Goal: Task Accomplishment & Management: Use online tool/utility

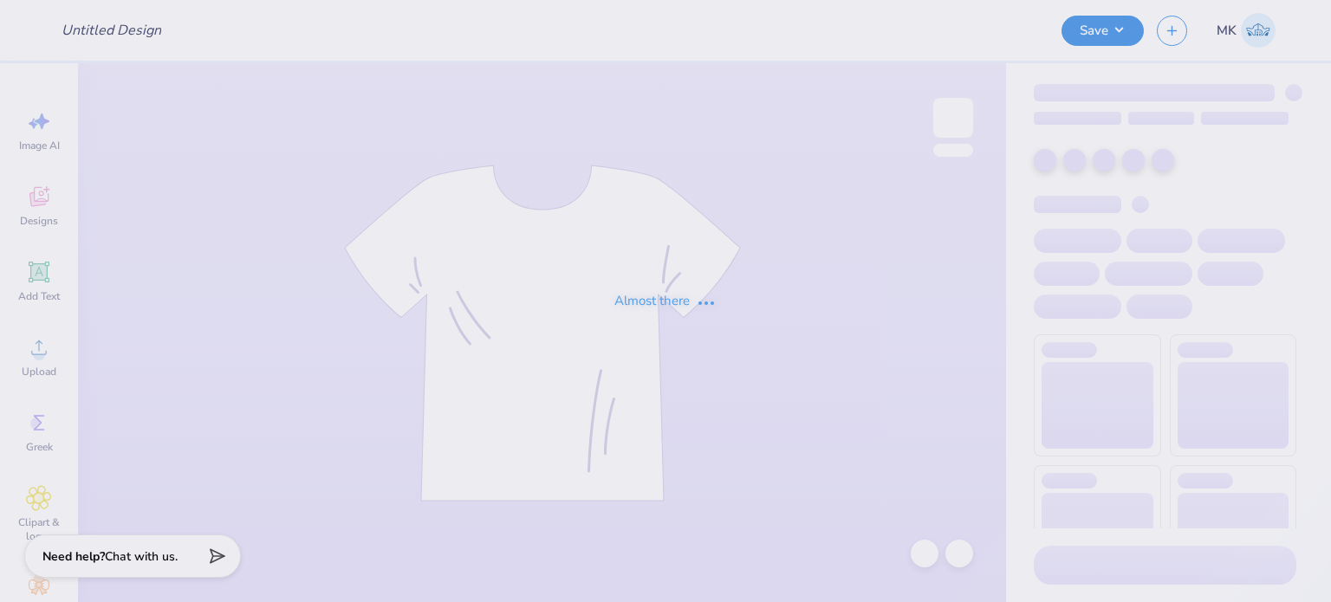
type input "Ic Unbound Dance Co"
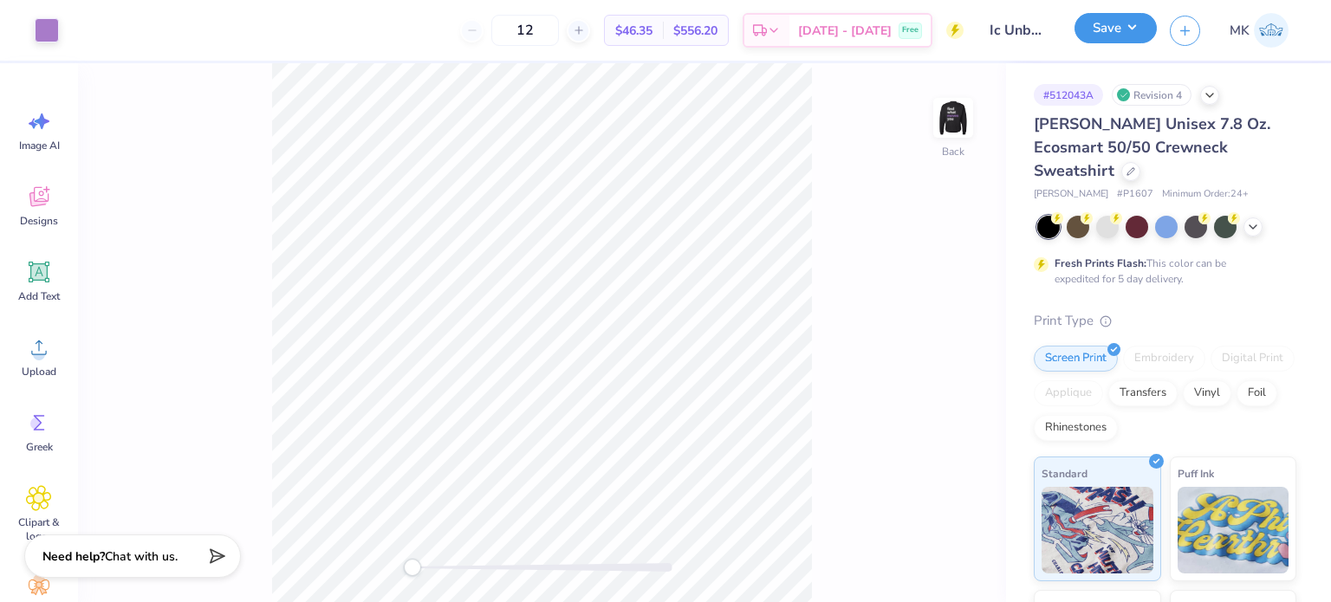
click at [1135, 34] on button "Save" at bounding box center [1116, 28] width 82 height 30
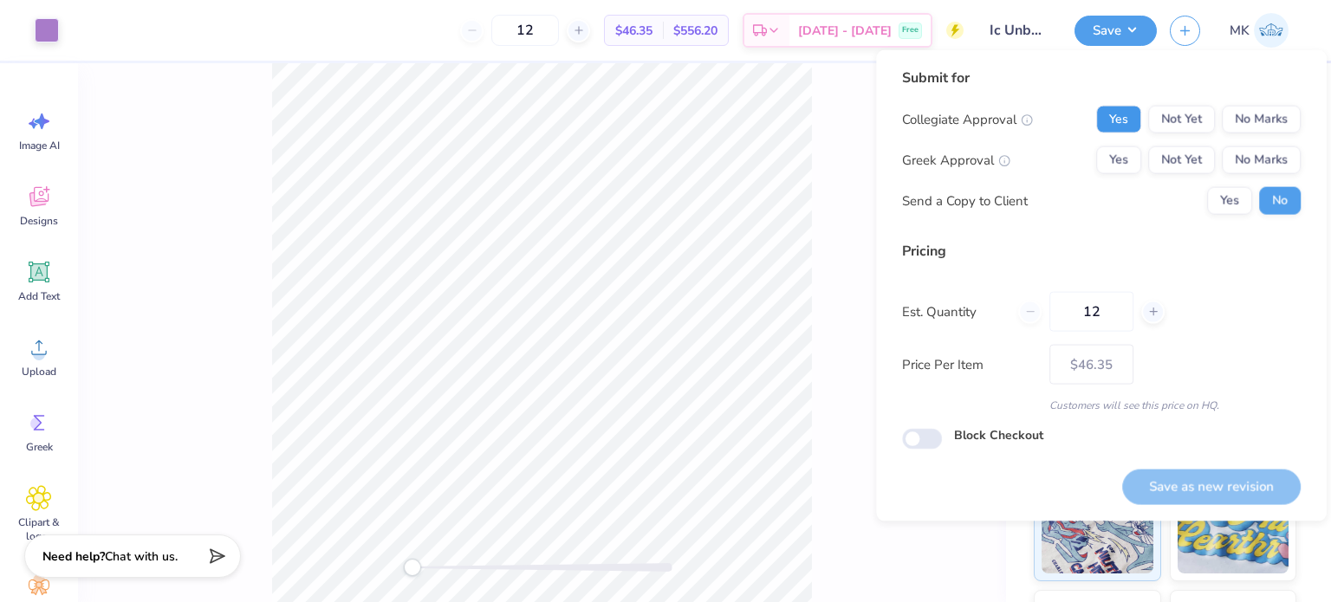
click at [1131, 120] on button "Yes" at bounding box center [1118, 120] width 45 height 28
click at [1271, 159] on button "No Marks" at bounding box center [1261, 160] width 79 height 28
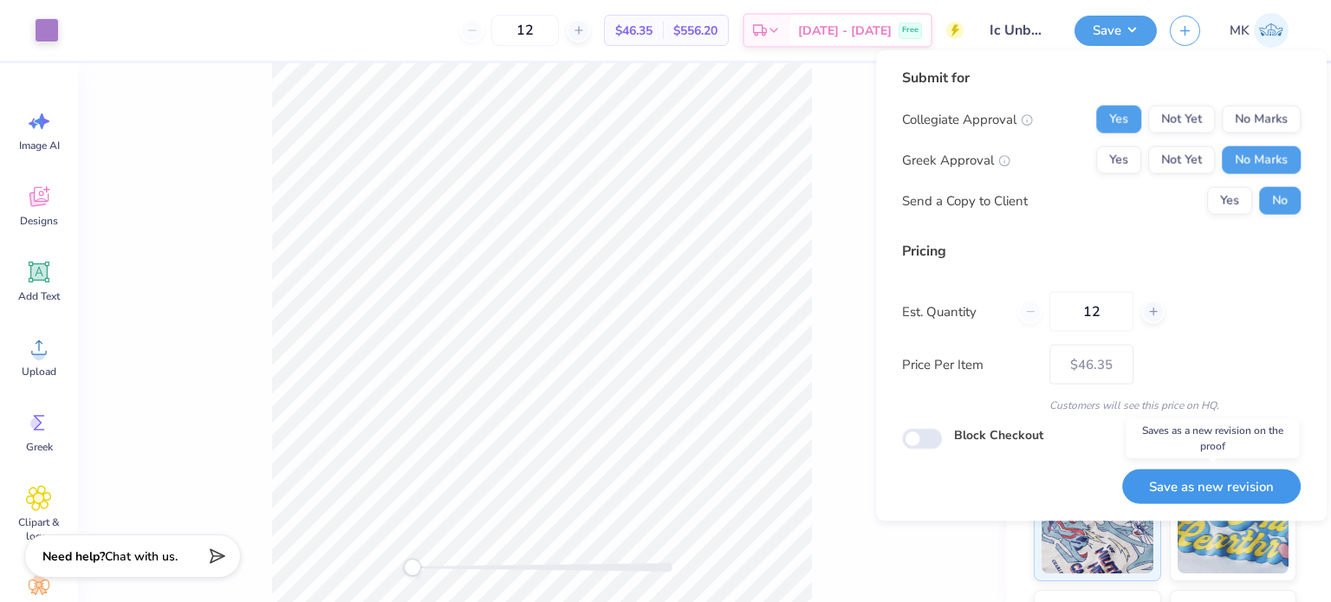
click at [1175, 482] on button "Save as new revision" at bounding box center [1211, 487] width 179 height 36
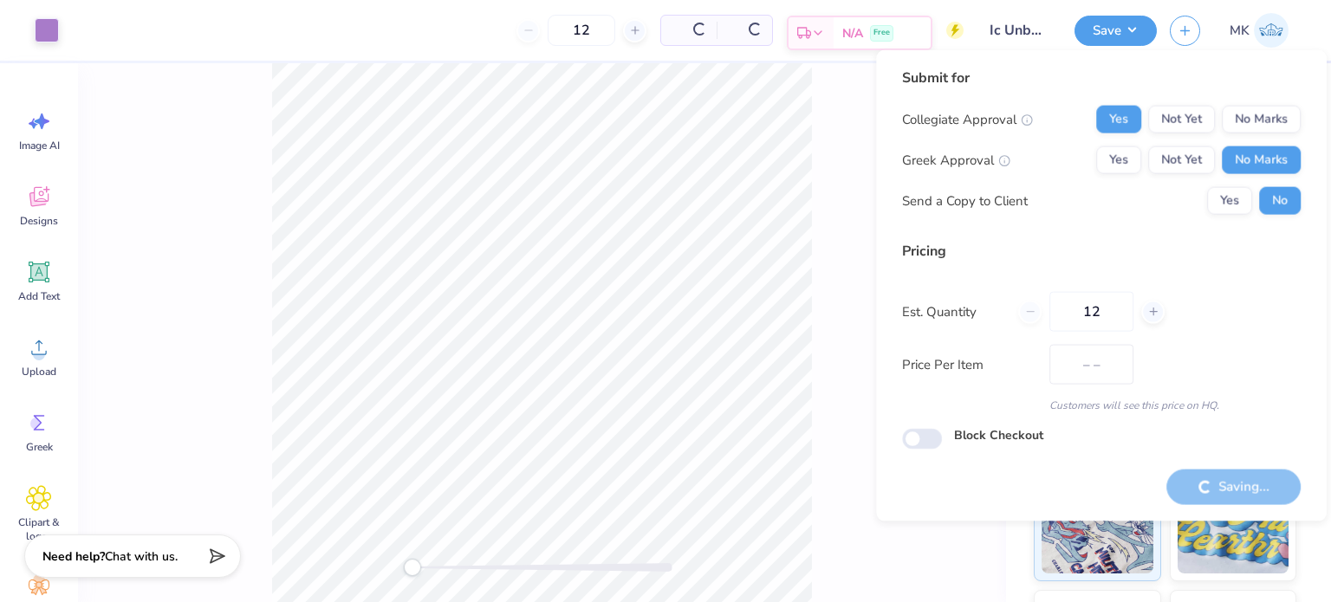
type input "$46.35"
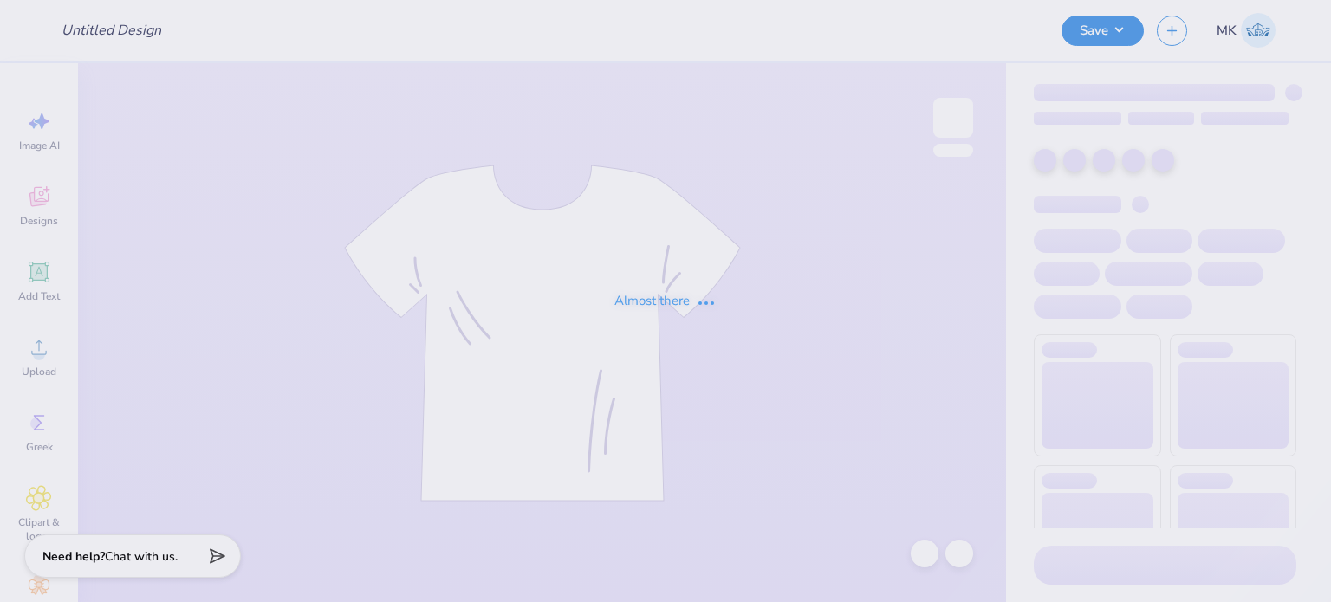
type input "Ic Unbound Dance Co"
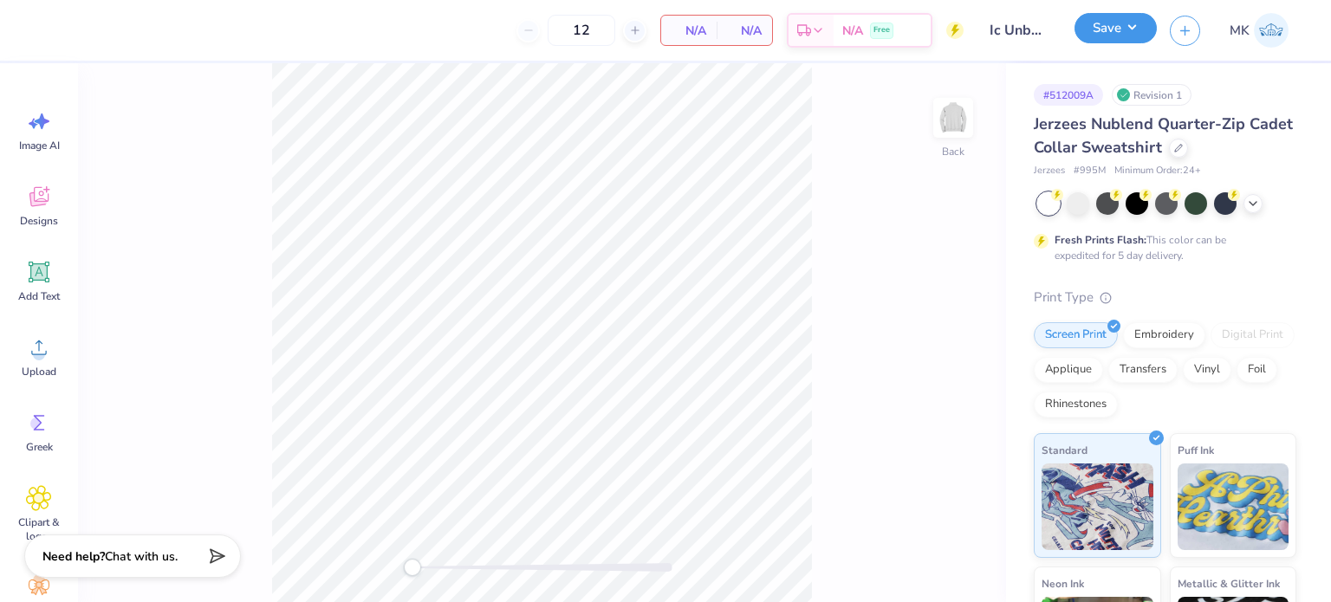
click at [1107, 32] on button "Save" at bounding box center [1116, 28] width 82 height 30
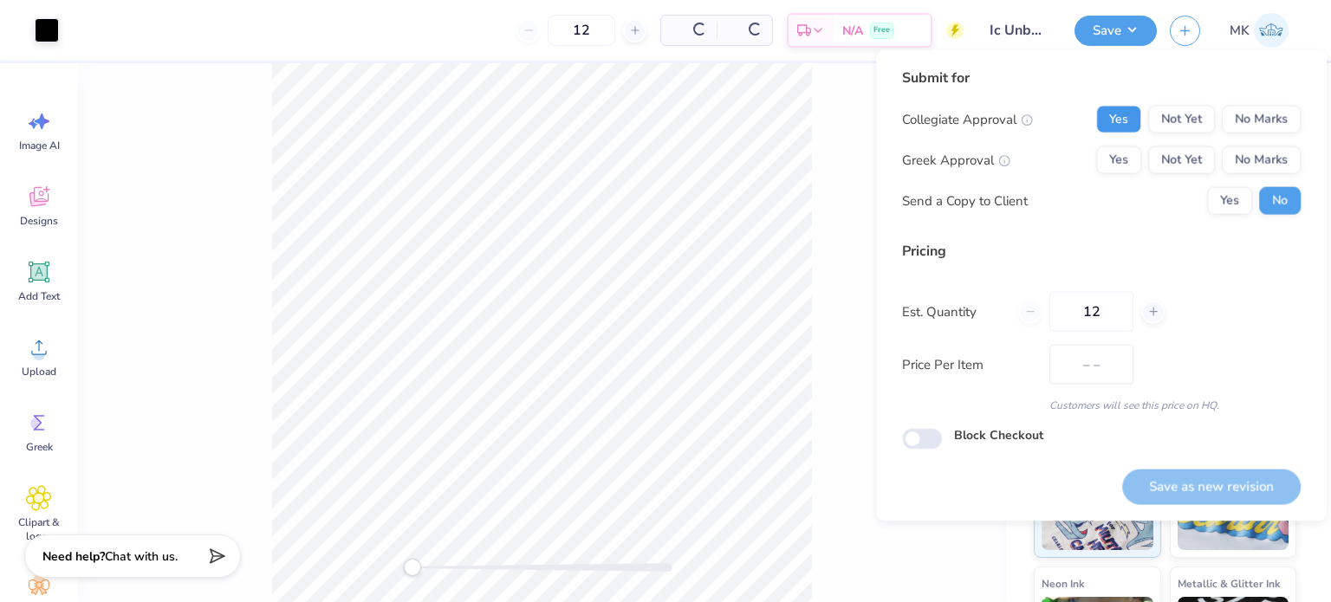
click at [1125, 117] on button "Yes" at bounding box center [1118, 120] width 45 height 28
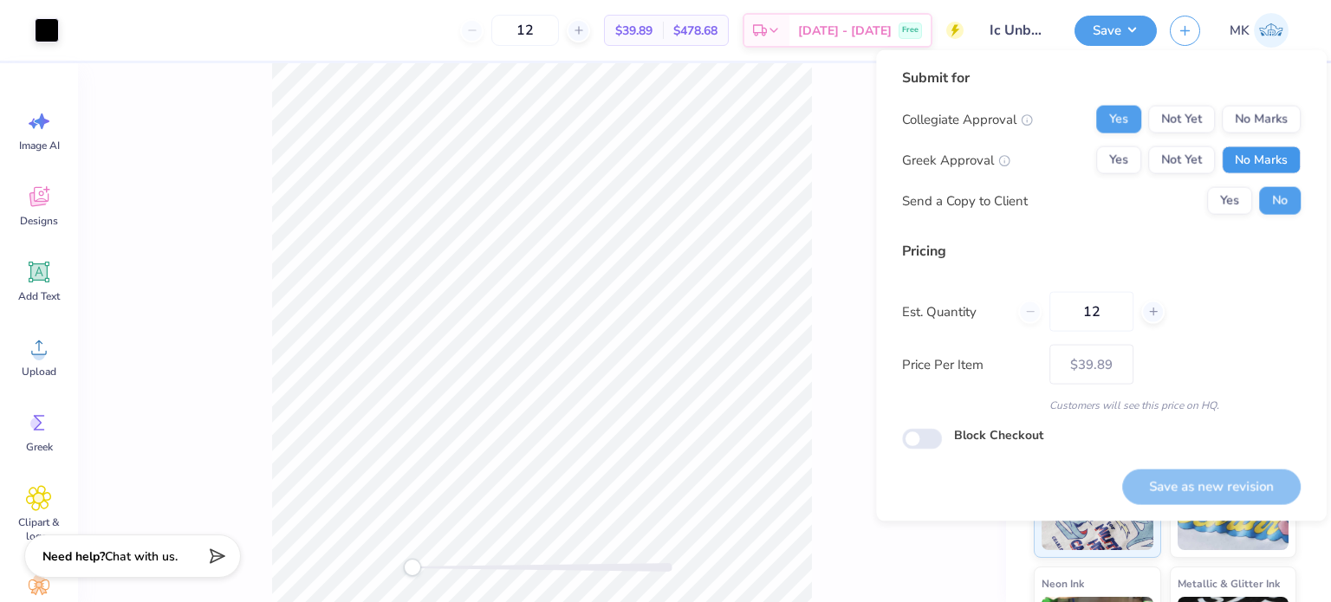
click at [1270, 154] on button "No Marks" at bounding box center [1261, 160] width 79 height 28
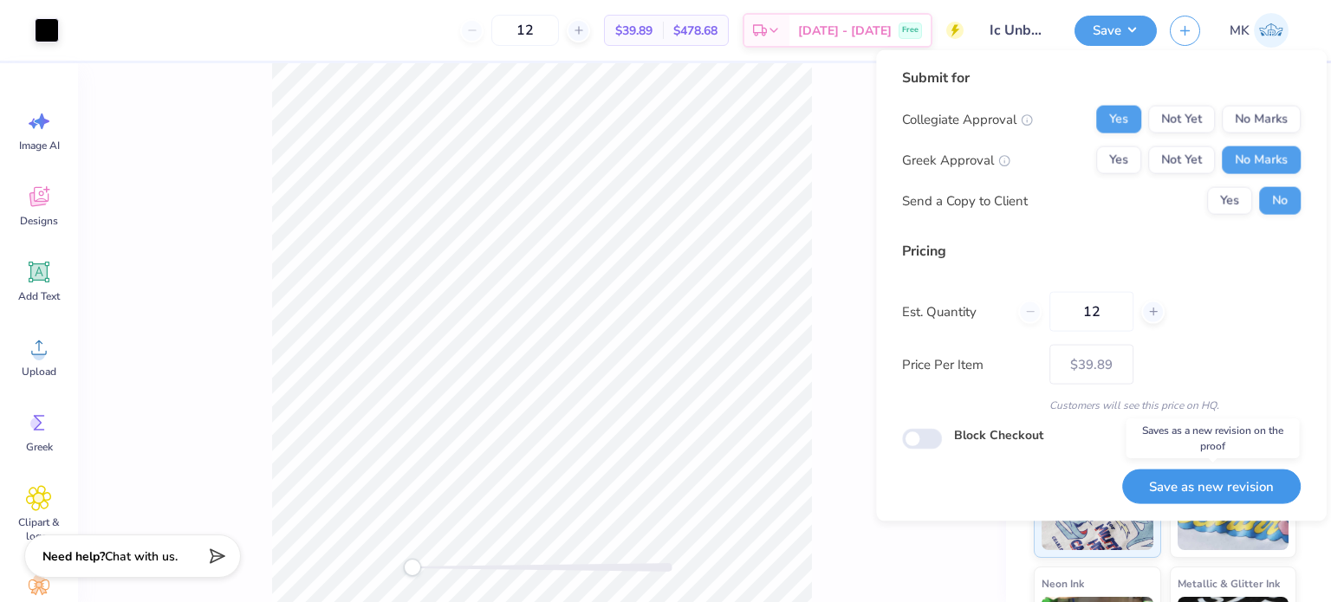
click at [1190, 484] on button "Save as new revision" at bounding box center [1211, 487] width 179 height 36
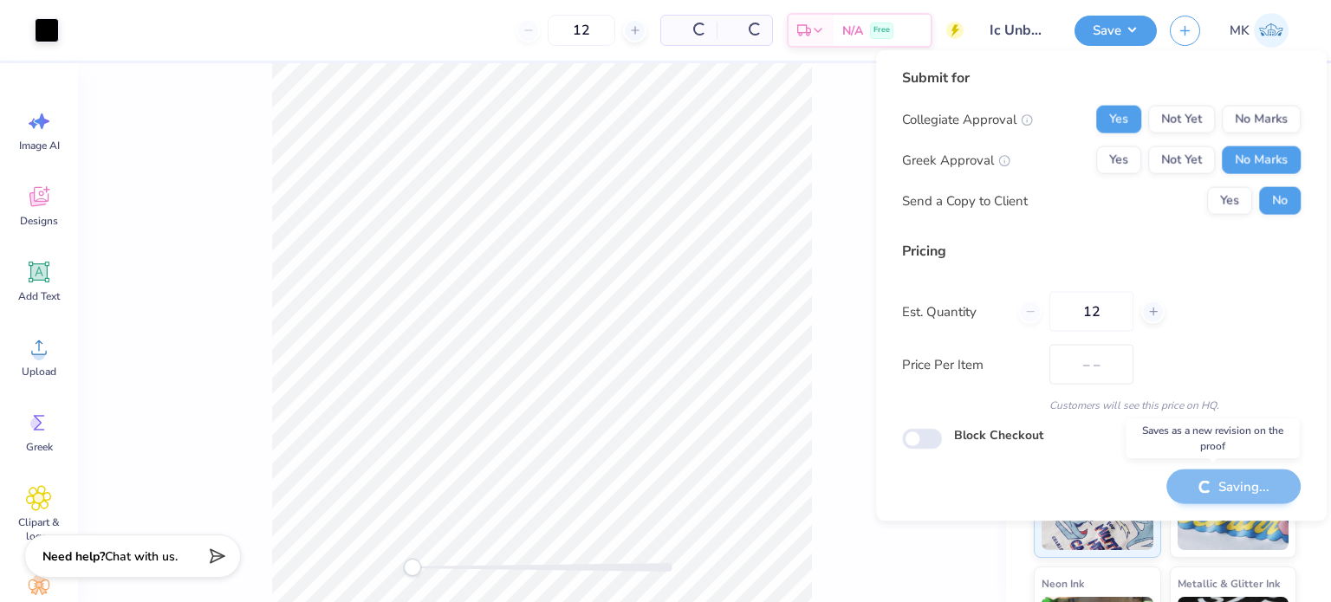
type input "$39.89"
